Goal: Use online tool/utility

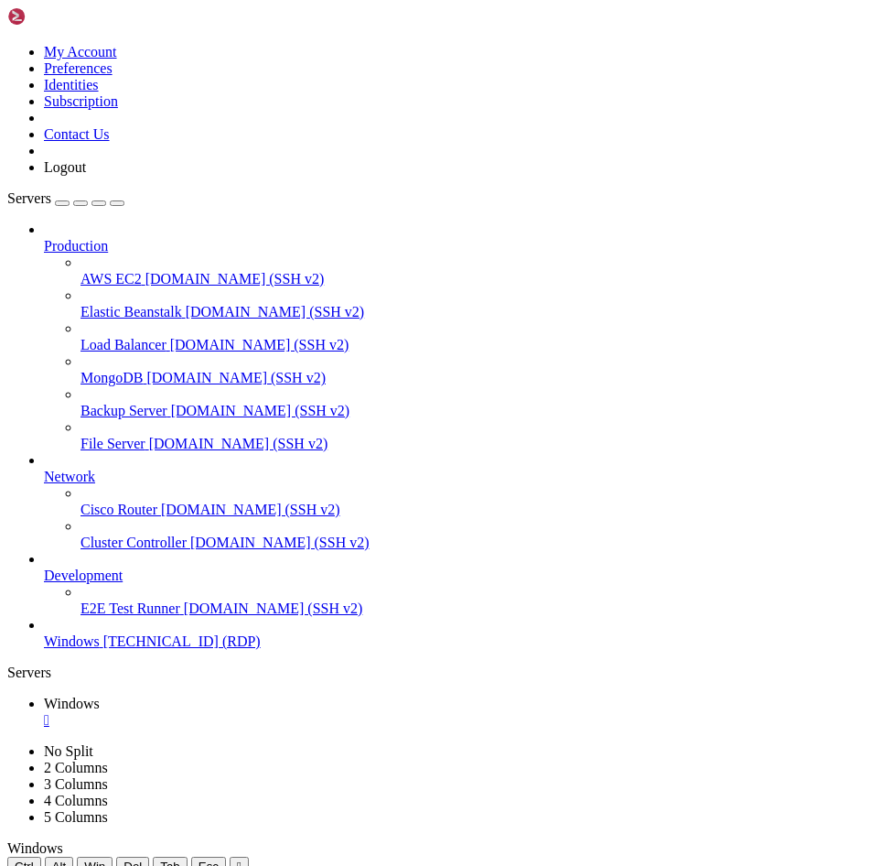
drag, startPoint x: 253, startPoint y: 1024, endPoint x: 648, endPoint y: 1000, distance: 396.1
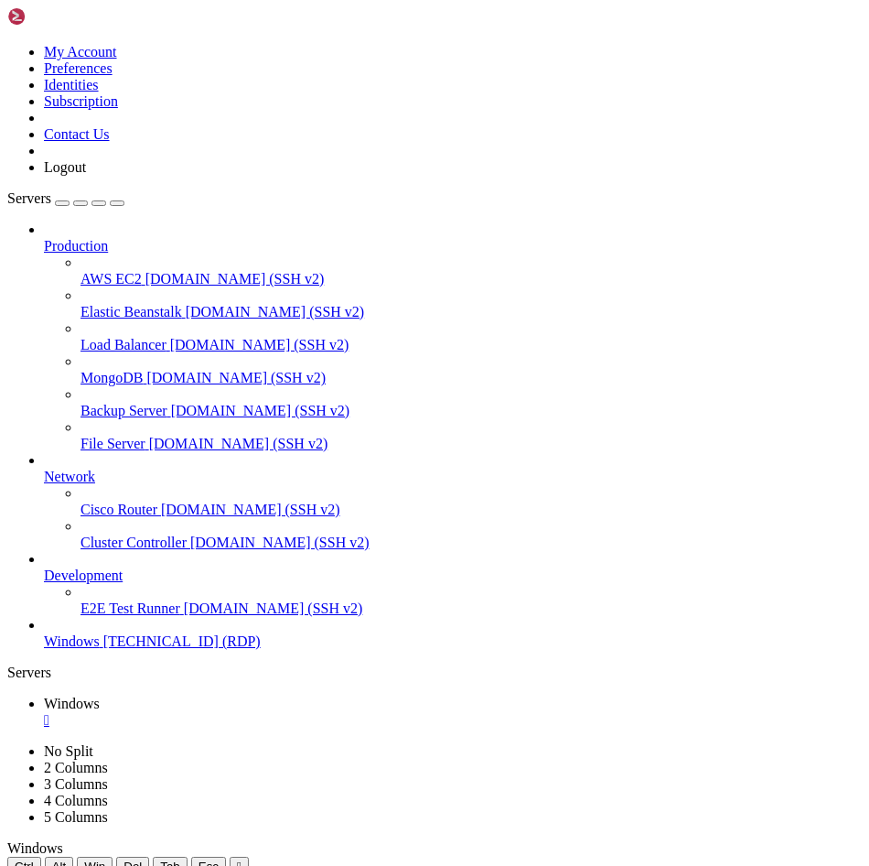
drag, startPoint x: 211, startPoint y: 885, endPoint x: 593, endPoint y: 973, distance: 391.6
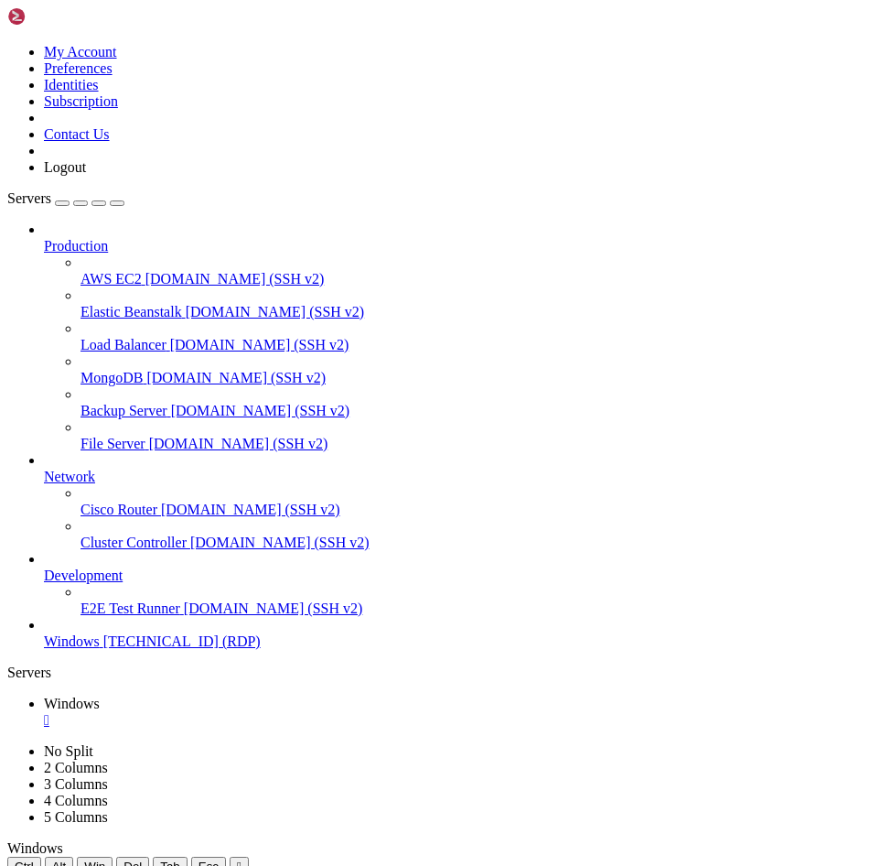
drag, startPoint x: 686, startPoint y: 979, endPoint x: 297, endPoint y: 980, distance: 388.9
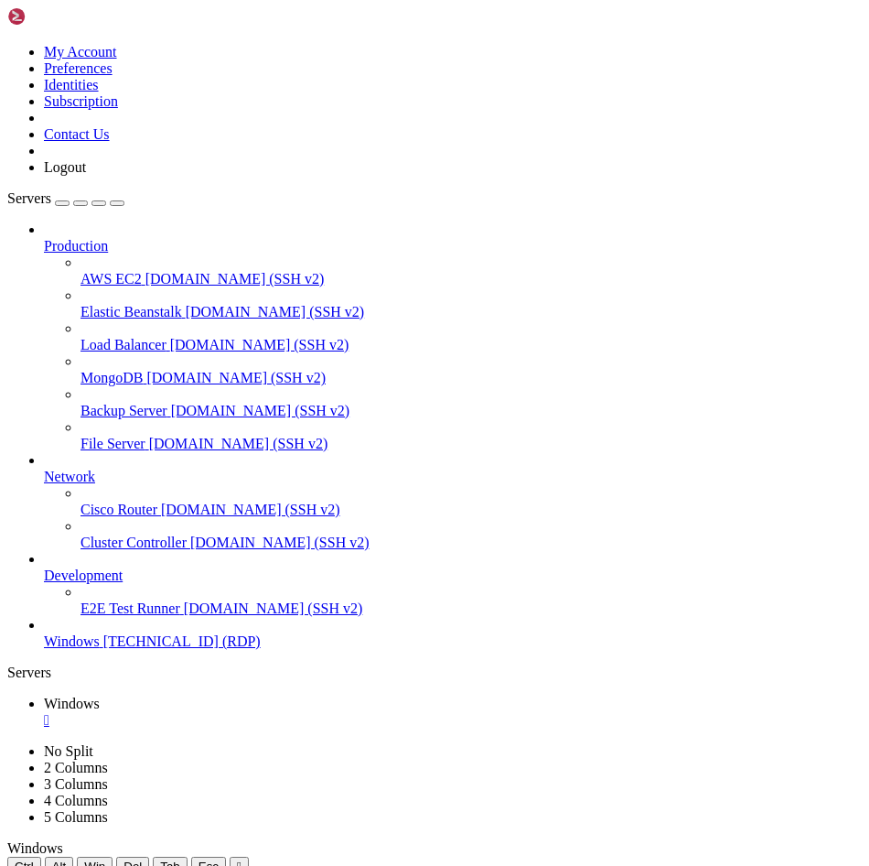
drag, startPoint x: 223, startPoint y: 969, endPoint x: 713, endPoint y: 1037, distance: 494.3
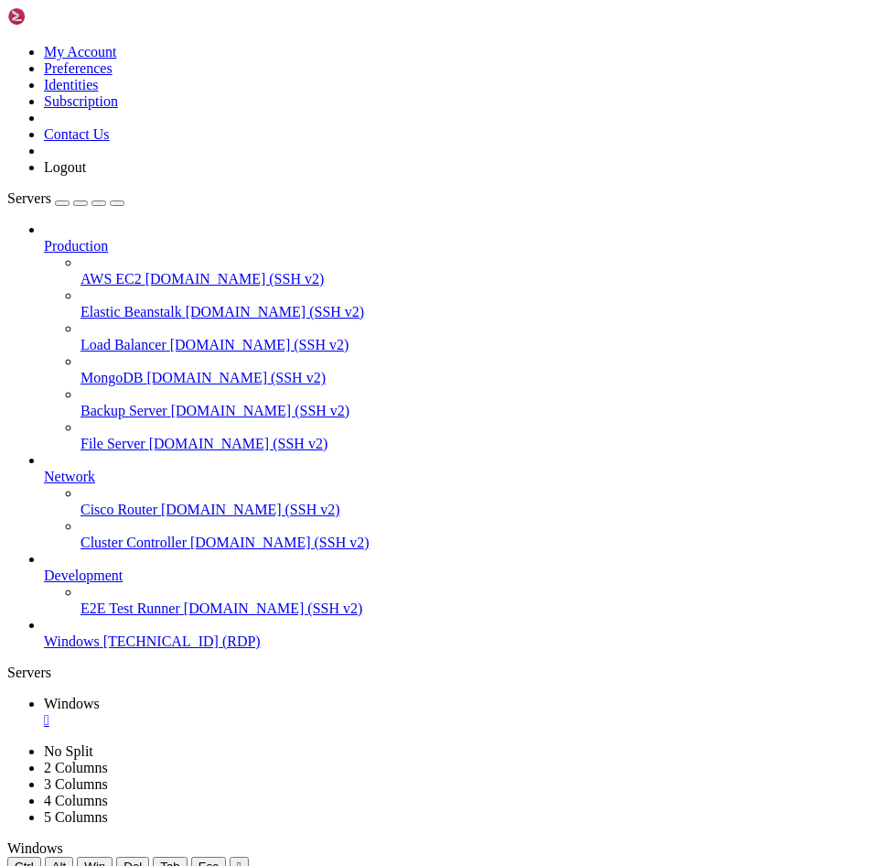
drag, startPoint x: 682, startPoint y: 986, endPoint x: 687, endPoint y: 1059, distance: 73.4
drag, startPoint x: 681, startPoint y: 966, endPoint x: 364, endPoint y: 966, distance: 316.6
